Goal: Transaction & Acquisition: Book appointment/travel/reservation

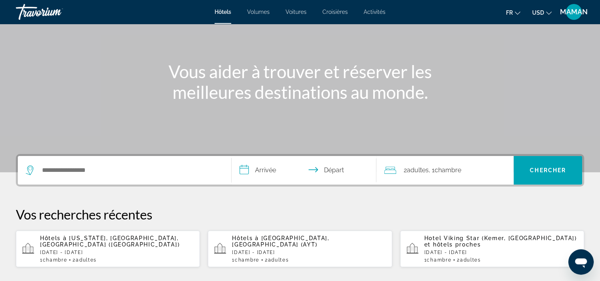
scroll to position [79, 0]
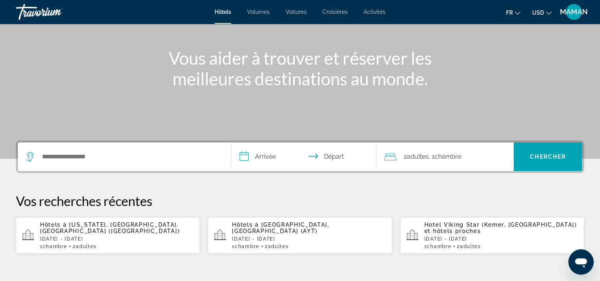
click at [104, 244] on div "1 Chambre pièces 2 Adulte Adultes" at bounding box center [117, 247] width 154 height 6
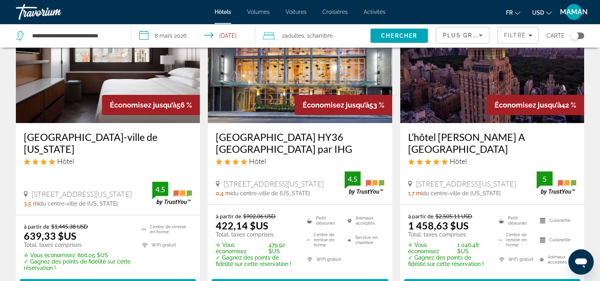
scroll to position [119, 0]
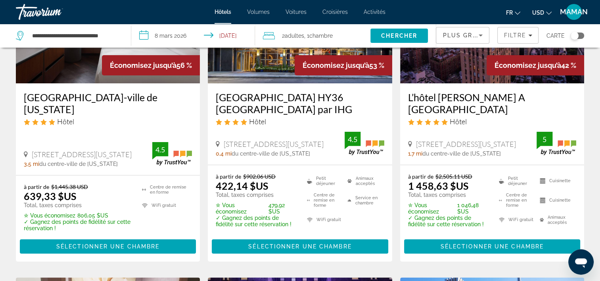
click at [294, 247] on span "Sélectionner une chambre" at bounding box center [299, 246] width 103 height 6
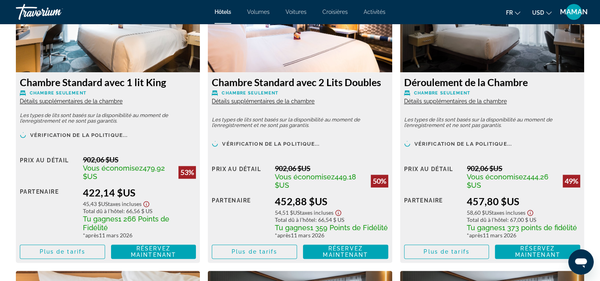
scroll to position [1150, 0]
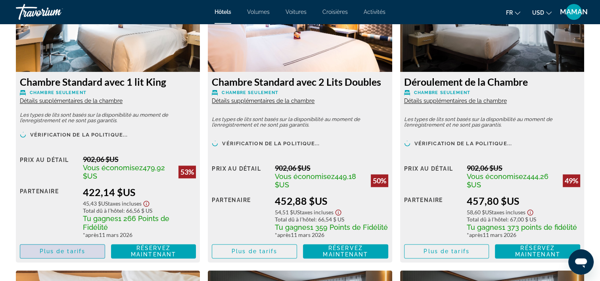
click at [66, 255] on span "Contenu principal" at bounding box center [62, 251] width 84 height 19
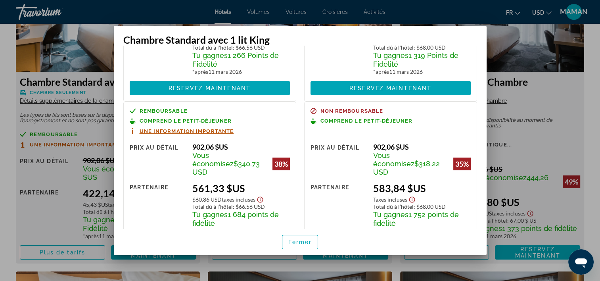
scroll to position [142, 0]
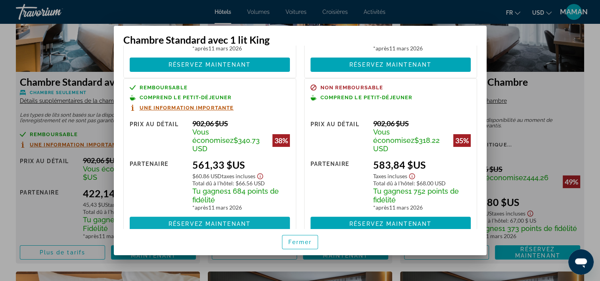
click at [228, 214] on span at bounding box center [210, 223] width 160 height 19
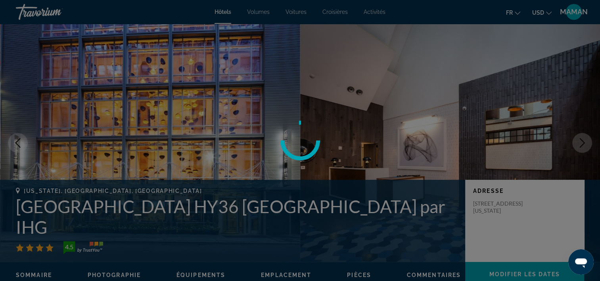
scroll to position [1150, 0]
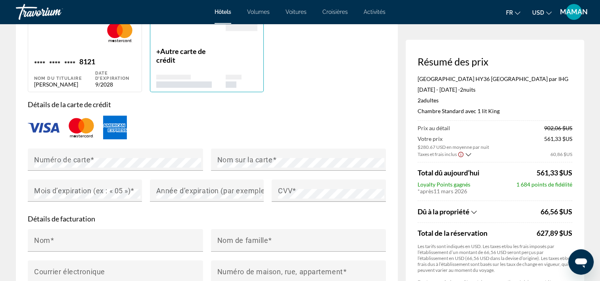
scroll to position [635, 0]
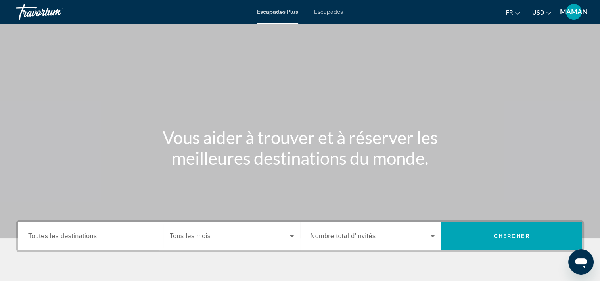
scroll to position [40, 0]
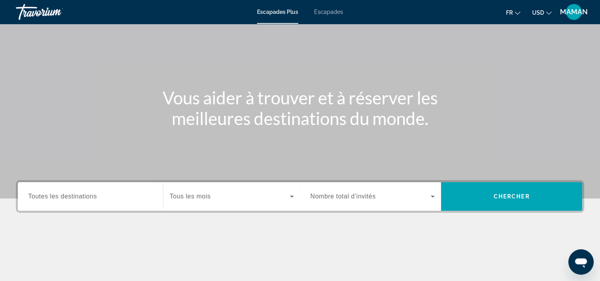
click at [274, 198] on span "Widget de recherche" at bounding box center [230, 197] width 120 height 10
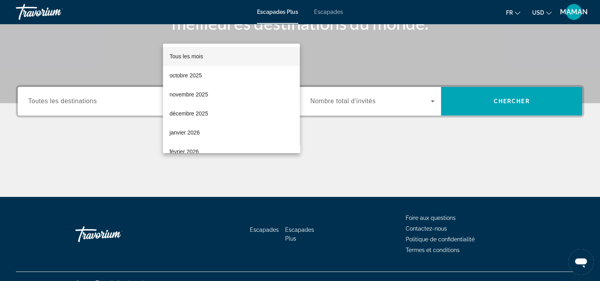
scroll to position [148, 0]
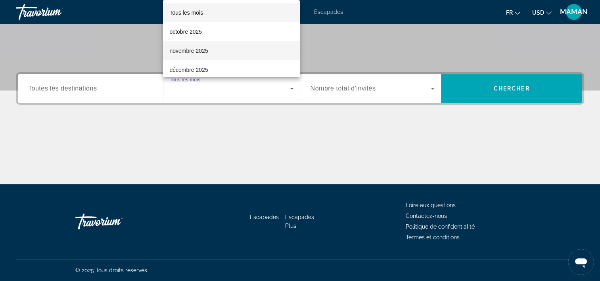
click at [176, 53] on font "novembre 2025" at bounding box center [188, 51] width 38 height 6
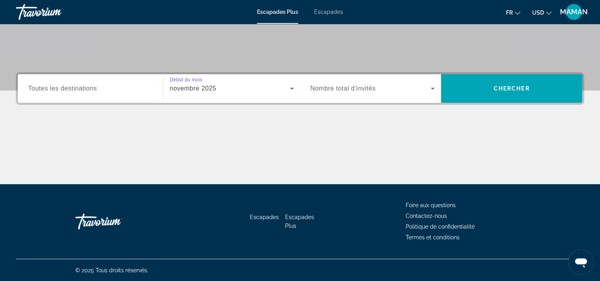
click at [382, 89] on span "Widget de recherche" at bounding box center [371, 89] width 121 height 10
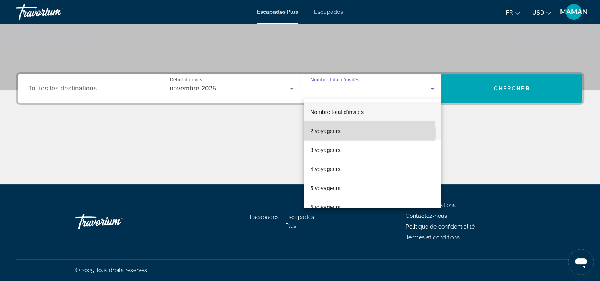
click at [357, 133] on mat-option "2 voyageurs" at bounding box center [372, 130] width 137 height 19
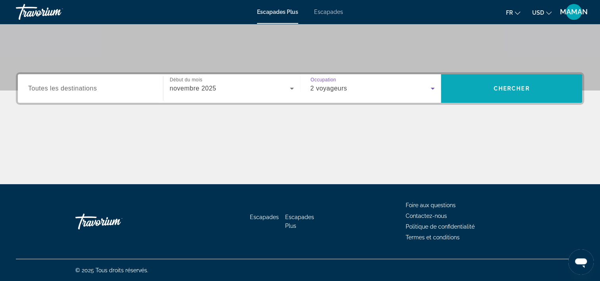
click at [495, 87] on span "Chercher" at bounding box center [512, 88] width 36 height 6
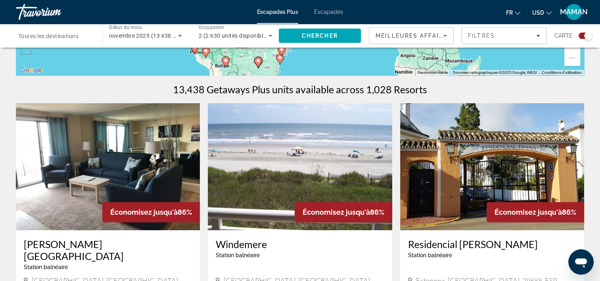
scroll to position [119, 0]
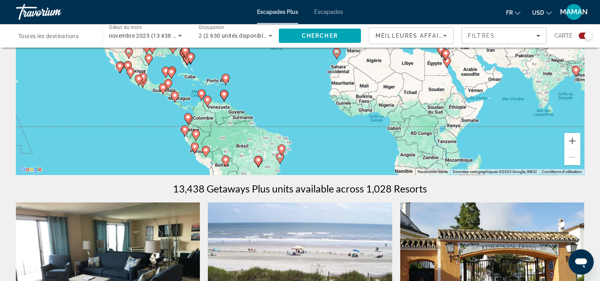
click at [337, 13] on span "Escapades" at bounding box center [328, 12] width 29 height 6
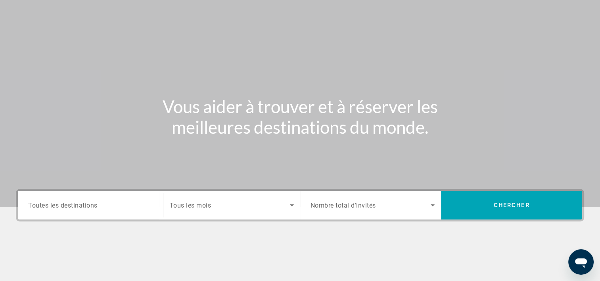
scroll to position [40, 0]
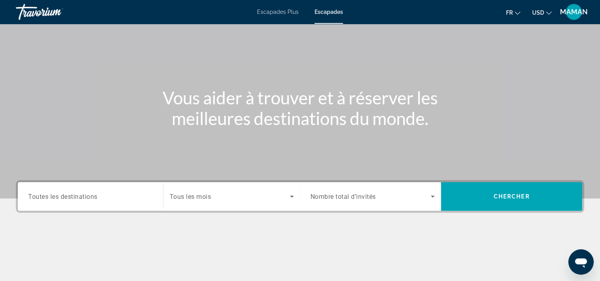
click at [290, 201] on div "Widget de recherche" at bounding box center [232, 196] width 124 height 22
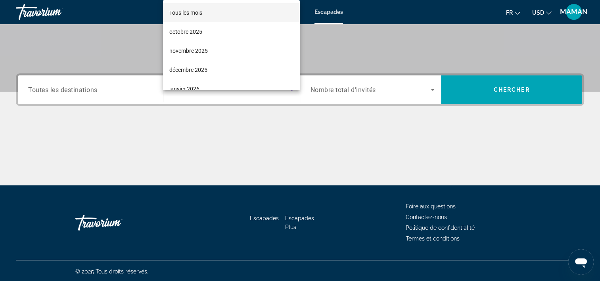
scroll to position [148, 0]
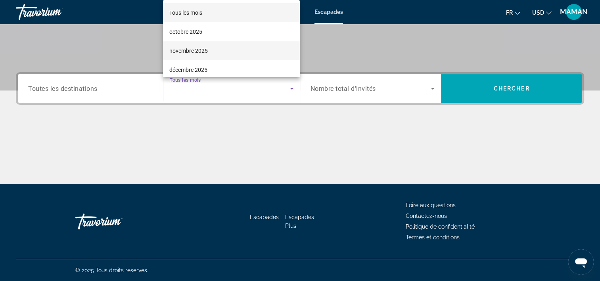
click at [213, 51] on mat-option "novembre 2025" at bounding box center [231, 50] width 137 height 19
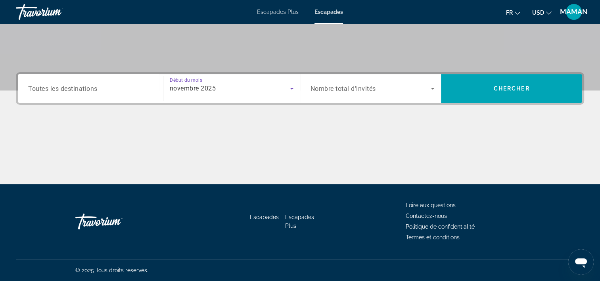
click at [425, 87] on span "Widget de recherche" at bounding box center [371, 89] width 121 height 10
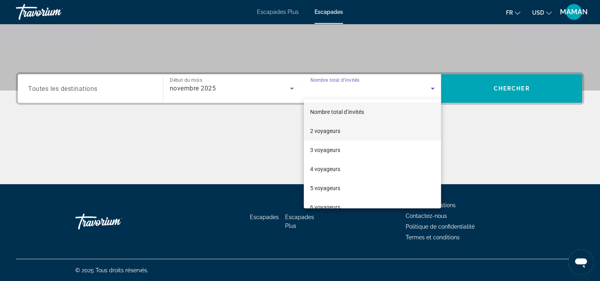
click at [363, 134] on mat-option "2 voyageurs" at bounding box center [372, 130] width 137 height 19
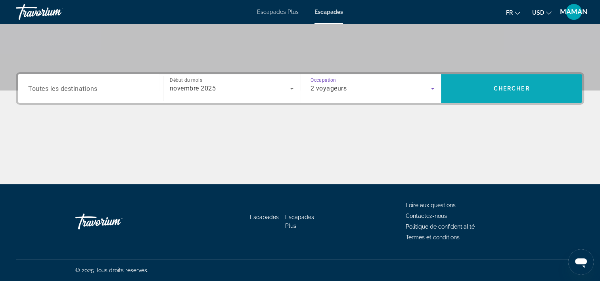
click at [487, 85] on span "Rechercher" at bounding box center [511, 88] width 141 height 19
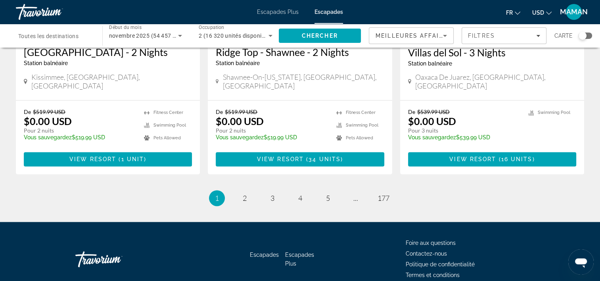
scroll to position [1038, 0]
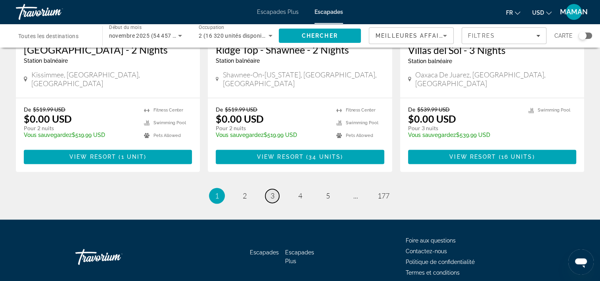
click at [274, 189] on link "page 3" at bounding box center [272, 196] width 14 height 14
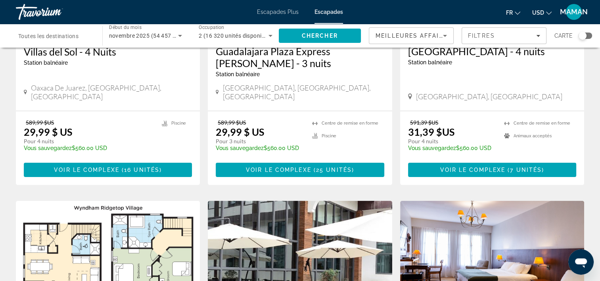
scroll to position [198, 0]
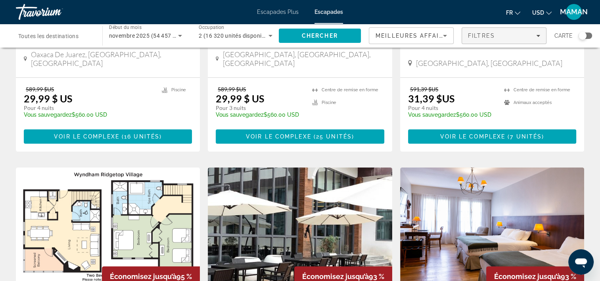
click at [529, 36] on div "Filtres" at bounding box center [504, 36] width 72 height 6
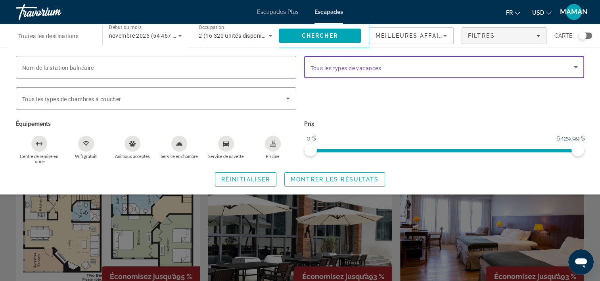
click at [455, 69] on span "Widget de recherche" at bounding box center [443, 67] width 264 height 10
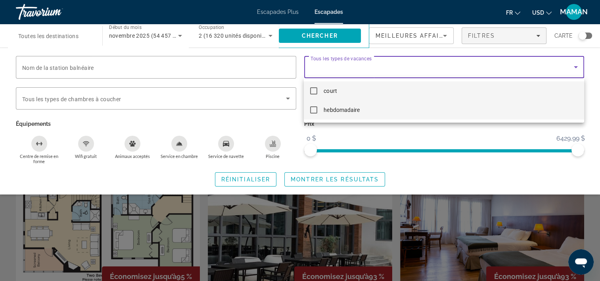
click at [386, 107] on mat-option "hebdomadaire" at bounding box center [444, 109] width 280 height 19
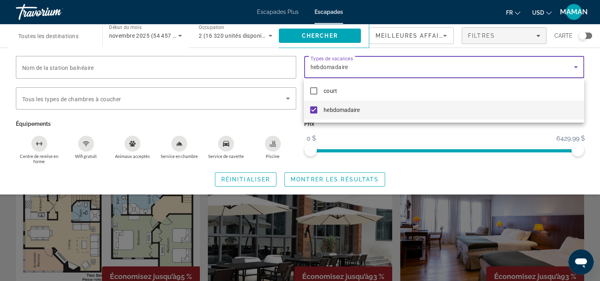
click at [320, 180] on div at bounding box center [300, 140] width 600 height 281
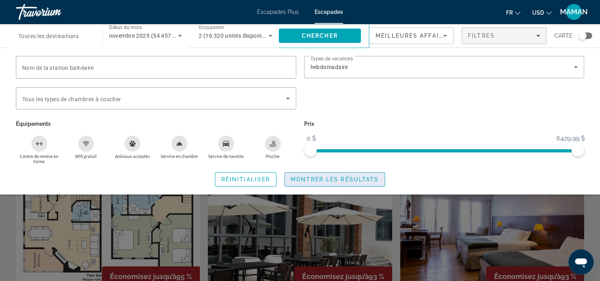
click at [346, 179] on span "Montrer les résultats" at bounding box center [335, 179] width 88 height 6
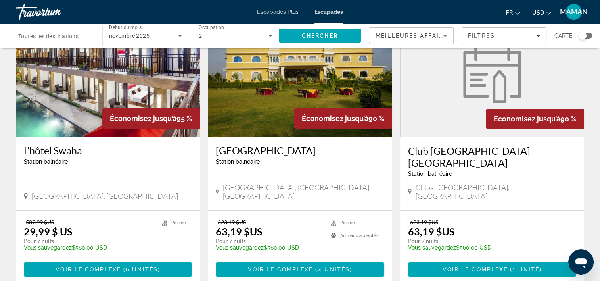
scroll to position [79, 0]
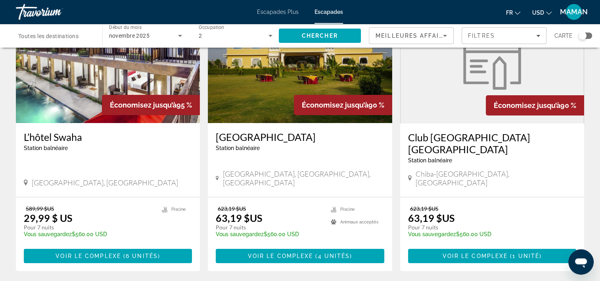
click at [67, 95] on img "Contenu principal" at bounding box center [108, 59] width 184 height 127
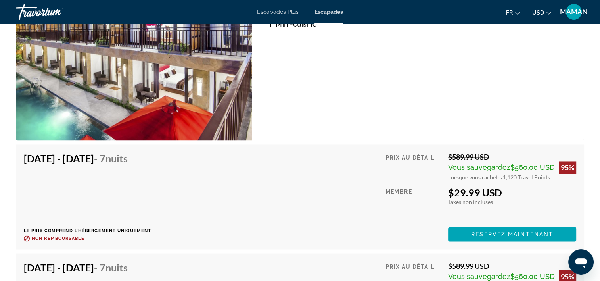
scroll to position [1269, 0]
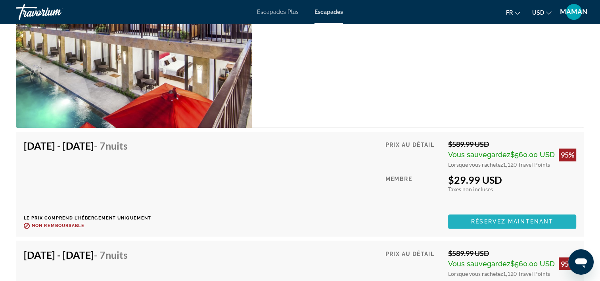
click at [508, 218] on span "Réservez maintenant" at bounding box center [512, 221] width 82 height 6
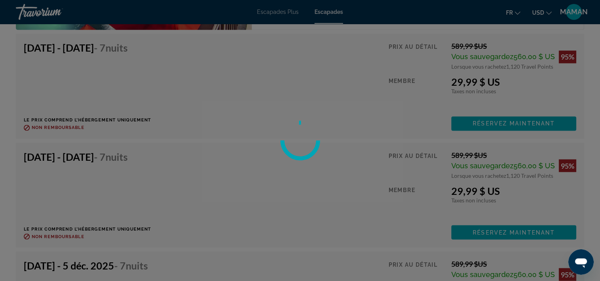
scroll to position [1457, 0]
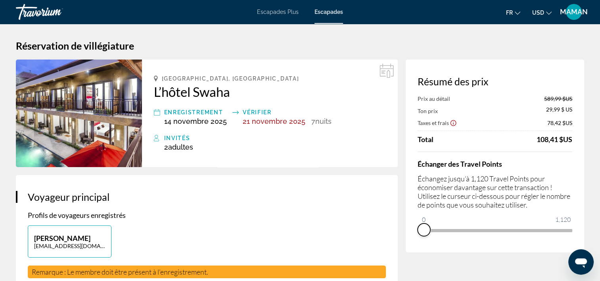
drag, startPoint x: 564, startPoint y: 242, endPoint x: 422, endPoint y: 259, distance: 143.4
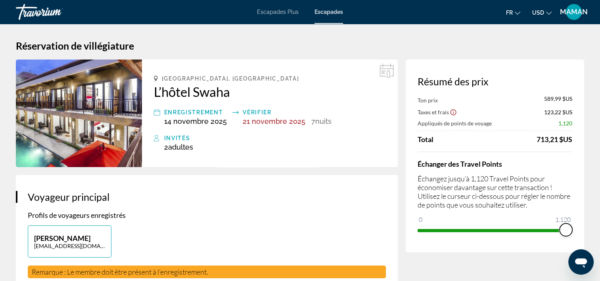
drag, startPoint x: 424, startPoint y: 220, endPoint x: 576, endPoint y: 211, distance: 152.2
click at [576, 211] on div "Résumé des prix Ton prix 589,99 $US Taxes et frais 123,22 $US Appliqués de poin…" at bounding box center [495, 156] width 179 height 193
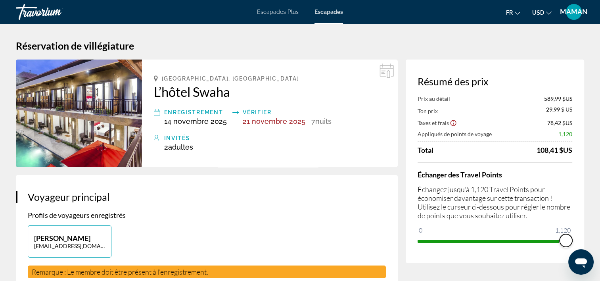
drag, startPoint x: 563, startPoint y: 238, endPoint x: 579, endPoint y: 236, distance: 15.7
click at [579, 236] on div "Résumé des prix Prix au détail 589,99 $US Ton prix 29,99 $ US Taxes et frais 78…" at bounding box center [495, 161] width 179 height 203
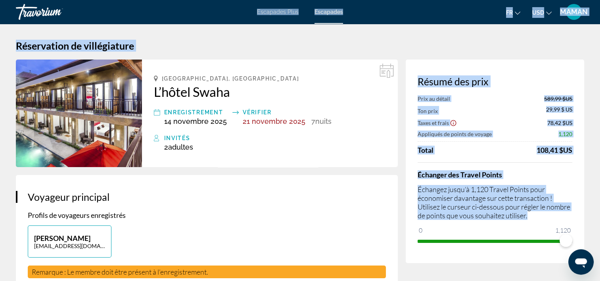
drag, startPoint x: 566, startPoint y: 221, endPoint x: 573, endPoint y: 219, distance: 7.7
click at [573, 219] on div "Passer au contenu principal Escapades Plus Escapades Fr English Español Françai…" at bounding box center [300, 140] width 600 height 281
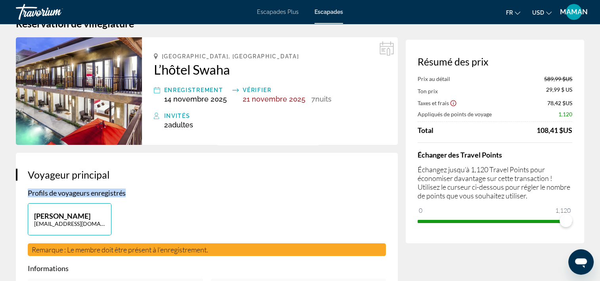
scroll to position [40, 0]
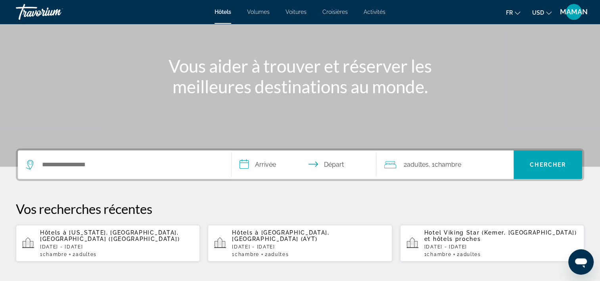
scroll to position [79, 0]
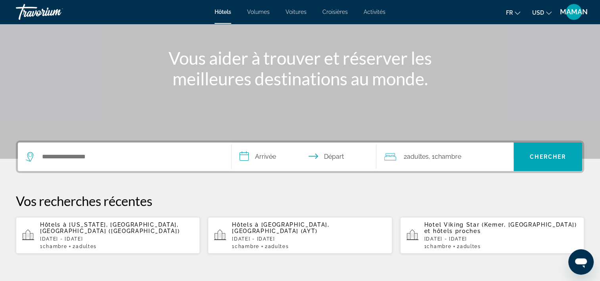
click at [81, 244] on span "Adultes" at bounding box center [86, 247] width 21 height 6
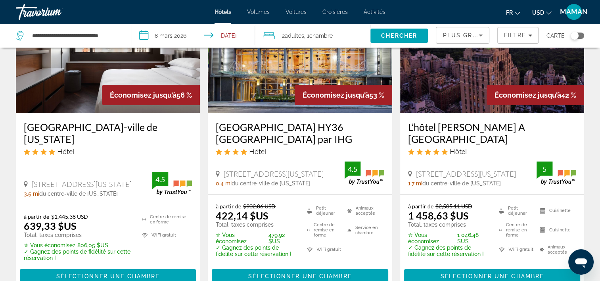
scroll to position [119, 0]
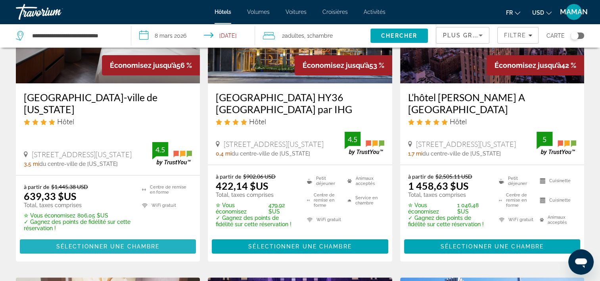
click at [99, 248] on span "Sélectionner une chambre" at bounding box center [107, 246] width 103 height 6
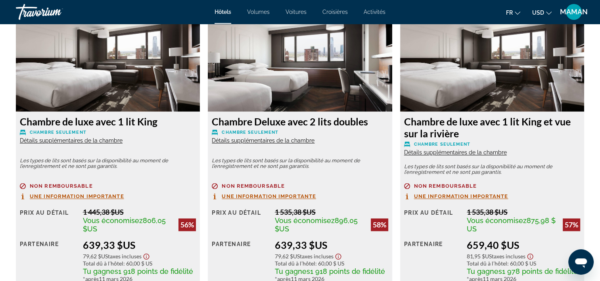
scroll to position [1150, 0]
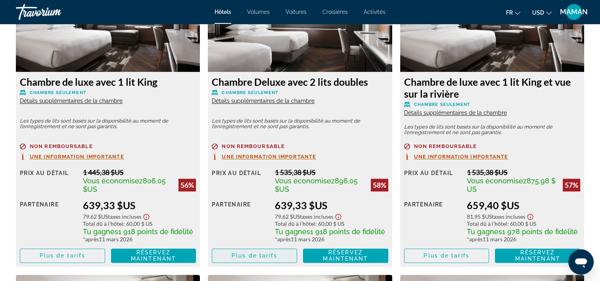
click at [268, 255] on span "Plus de tarifs" at bounding box center [255, 255] width 46 height 6
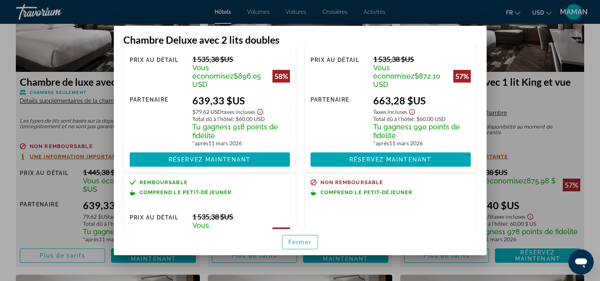
scroll to position [40, 0]
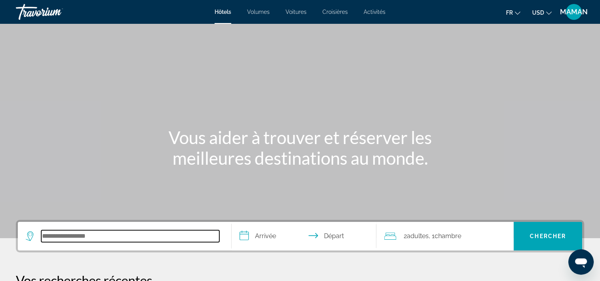
click at [74, 235] on input "Rechercher une destination hôtelière" at bounding box center [130, 236] width 178 height 12
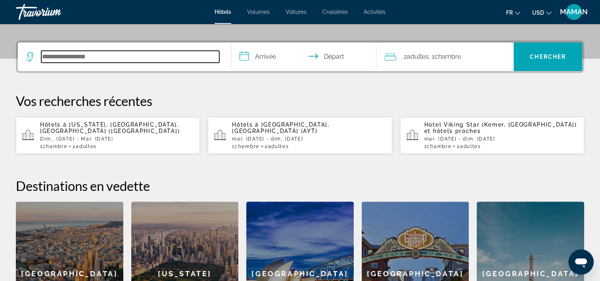
scroll to position [194, 0]
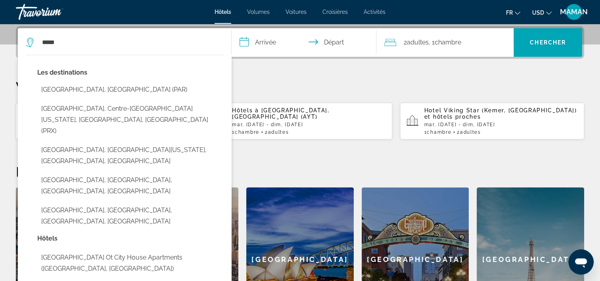
drag, startPoint x: 75, startPoint y: 90, endPoint x: 85, endPoint y: 86, distance: 10.8
click at [75, 90] on button "[GEOGRAPHIC_DATA], [GEOGRAPHIC_DATA] (PAR)" at bounding box center [130, 89] width 186 height 15
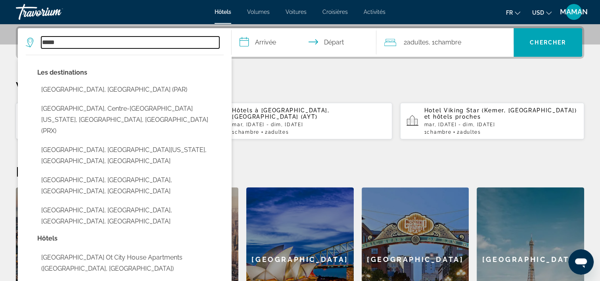
type input "**********"
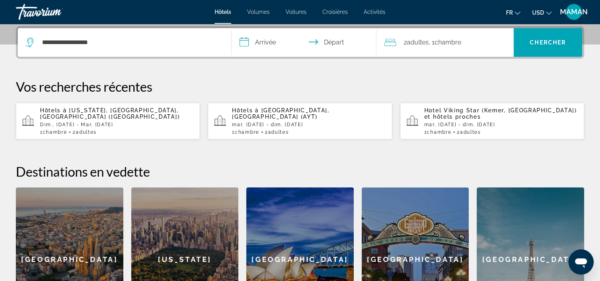
click at [276, 44] on input "**********" at bounding box center [306, 43] width 148 height 31
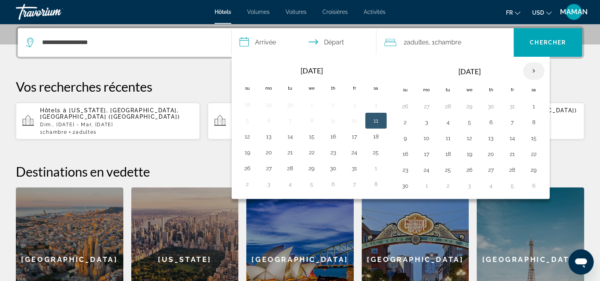
click at [530, 68] on th "Next month" at bounding box center [533, 70] width 21 height 17
click at [424, 140] on button "15" at bounding box center [426, 137] width 13 height 11
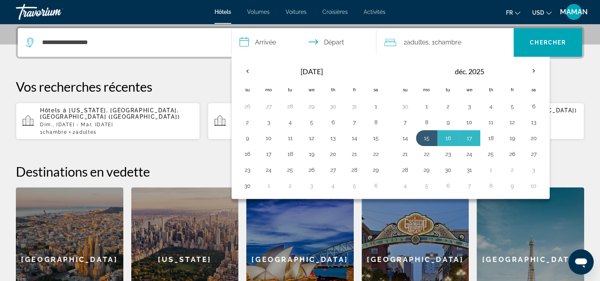
click at [490, 137] on button "18" at bounding box center [491, 137] width 13 height 11
type input "**********"
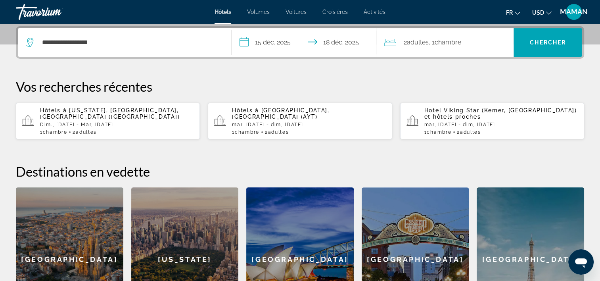
click at [457, 45] on span "Chambre" at bounding box center [447, 42] width 27 height 8
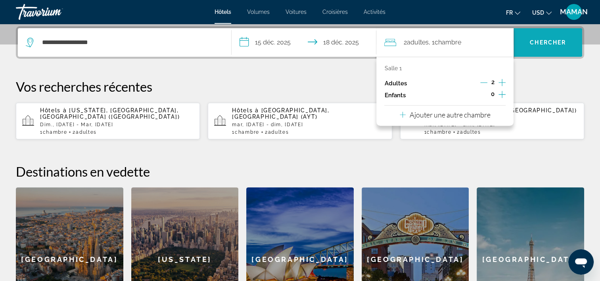
click at [543, 43] on span "Chercher" at bounding box center [548, 42] width 36 height 6
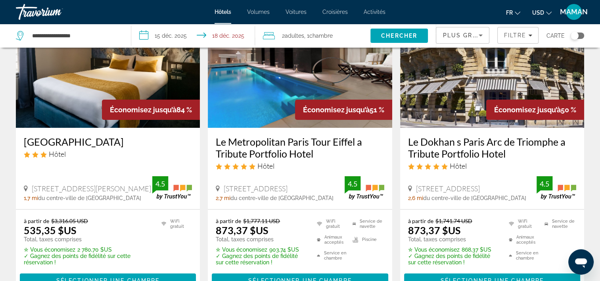
scroll to position [79, 0]
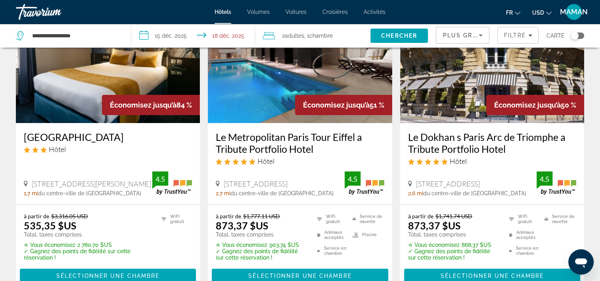
click at [539, 12] on span "USD" at bounding box center [538, 13] width 12 height 6
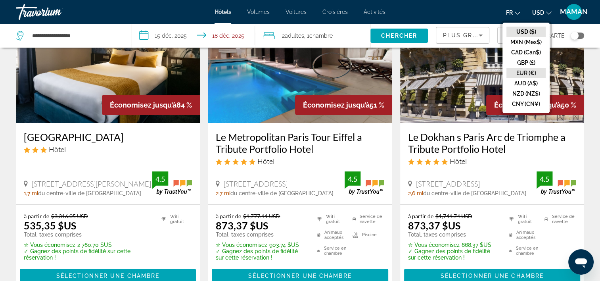
click at [533, 69] on button "EUR (€)" at bounding box center [526, 73] width 39 height 10
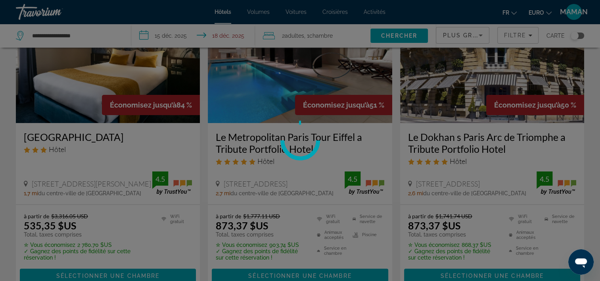
scroll to position [0, 0]
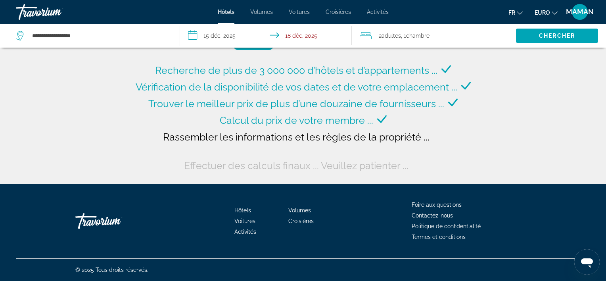
click at [554, 11] on icon "Changer de devise" at bounding box center [555, 13] width 6 height 6
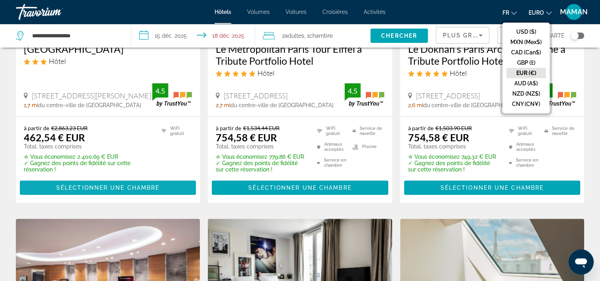
scroll to position [159, 0]
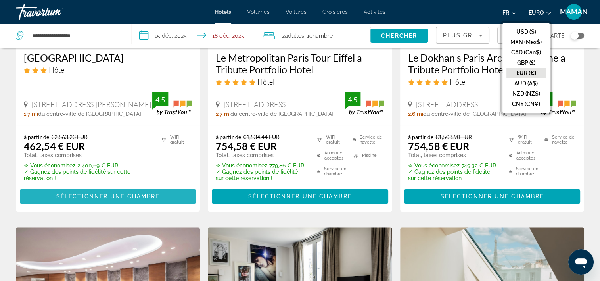
click at [105, 197] on span "Sélectionner une chambre" at bounding box center [107, 196] width 103 height 6
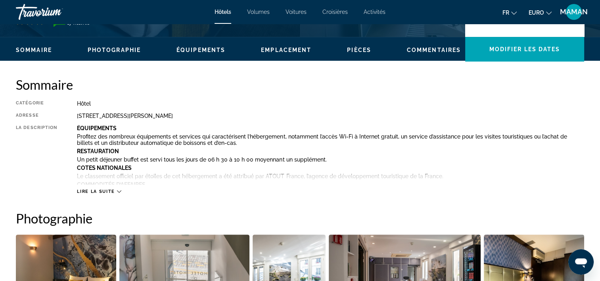
scroll to position [238, 0]
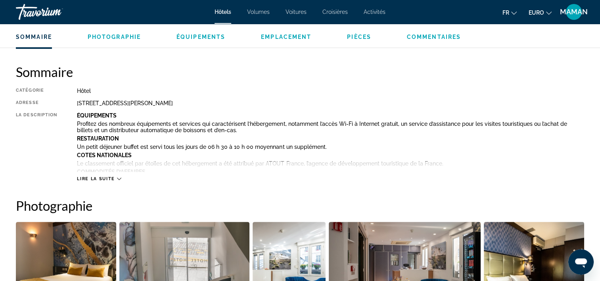
click at [85, 177] on span "Lire la suite" at bounding box center [96, 178] width 38 height 5
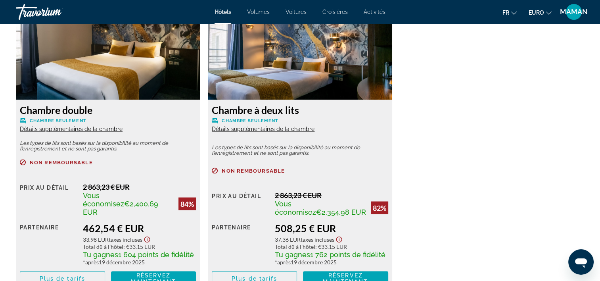
scroll to position [1428, 0]
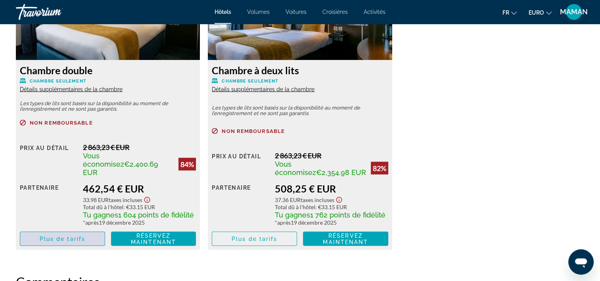
click at [72, 235] on span "Plus de tarifs" at bounding box center [63, 238] width 46 height 6
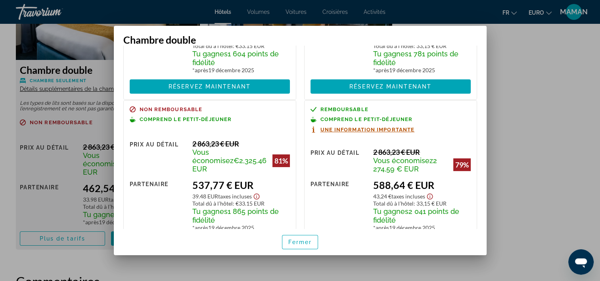
scroll to position [142, 0]
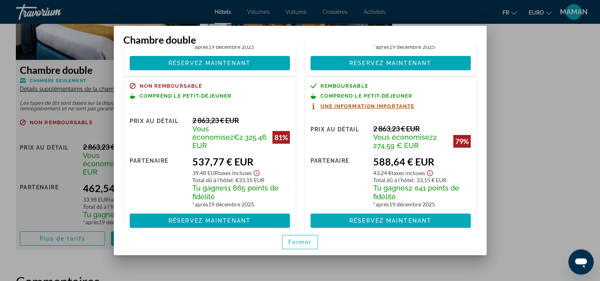
click at [386, 217] on span "Réservez maintenant" at bounding box center [390, 220] width 82 height 6
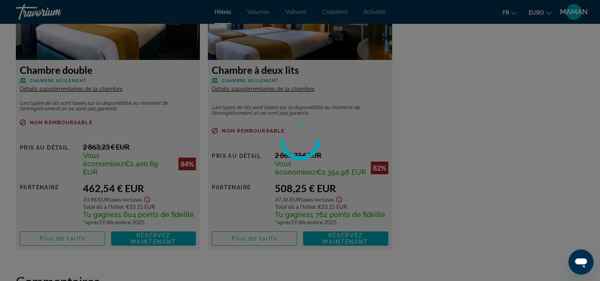
scroll to position [1428, 0]
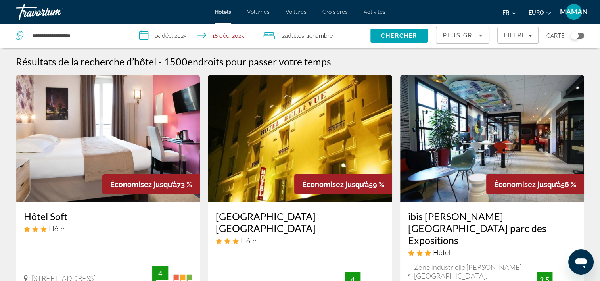
click at [482, 35] on icon "Trier par" at bounding box center [481, 36] width 4 height 2
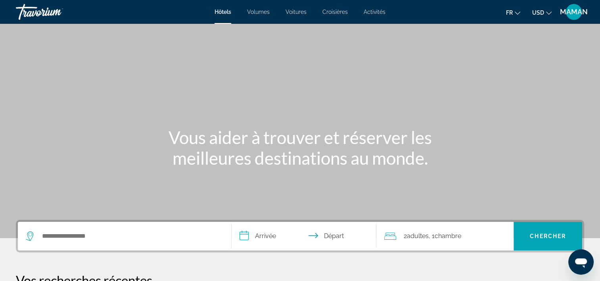
click at [260, 13] on span "Volumes" at bounding box center [258, 12] width 23 height 6
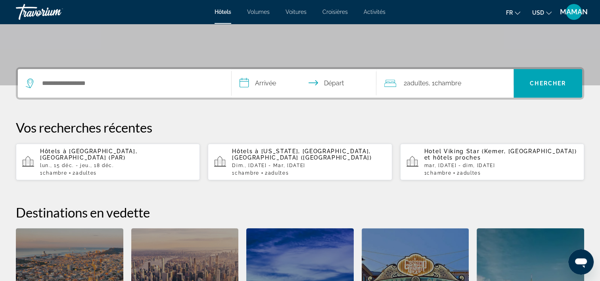
scroll to position [238, 0]
